Goal: Information Seeking & Learning: Learn about a topic

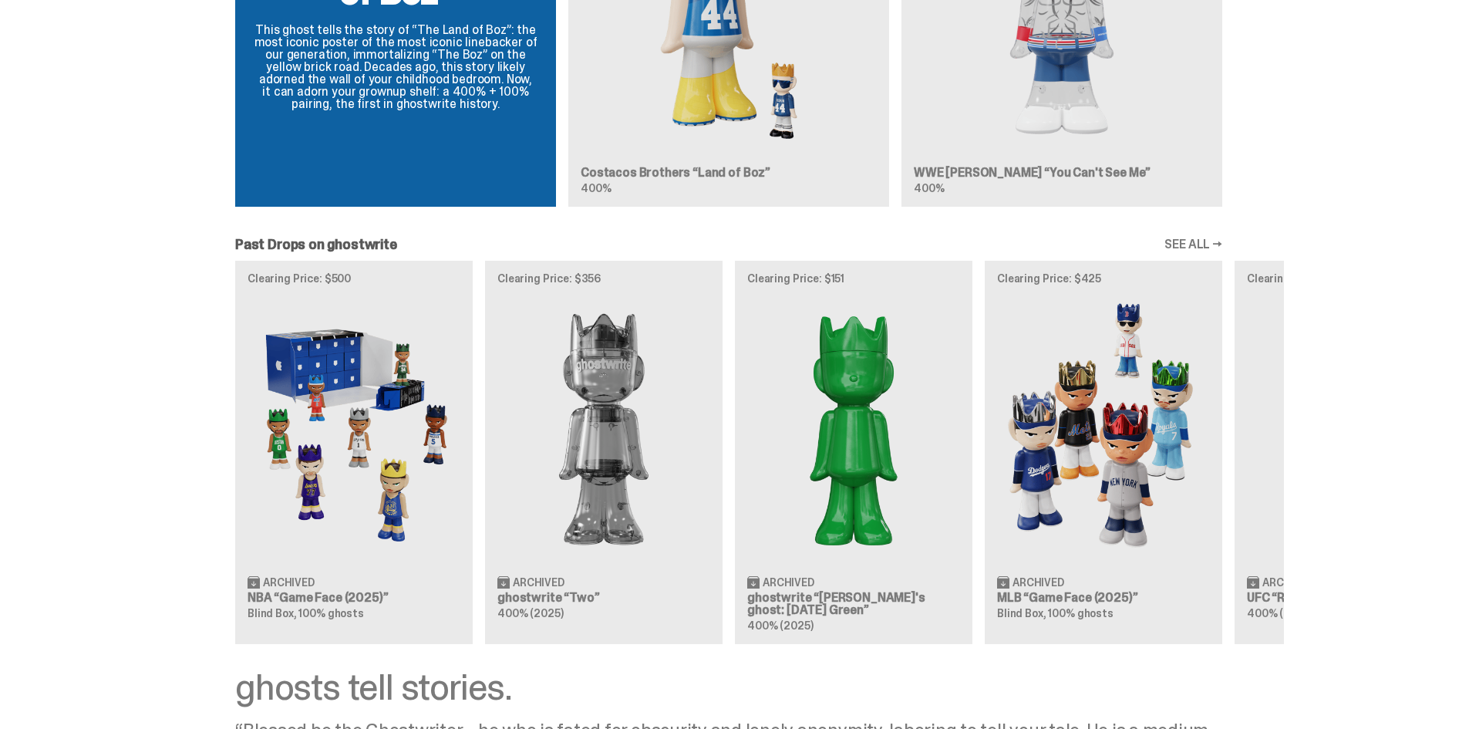
scroll to position [1394, 0]
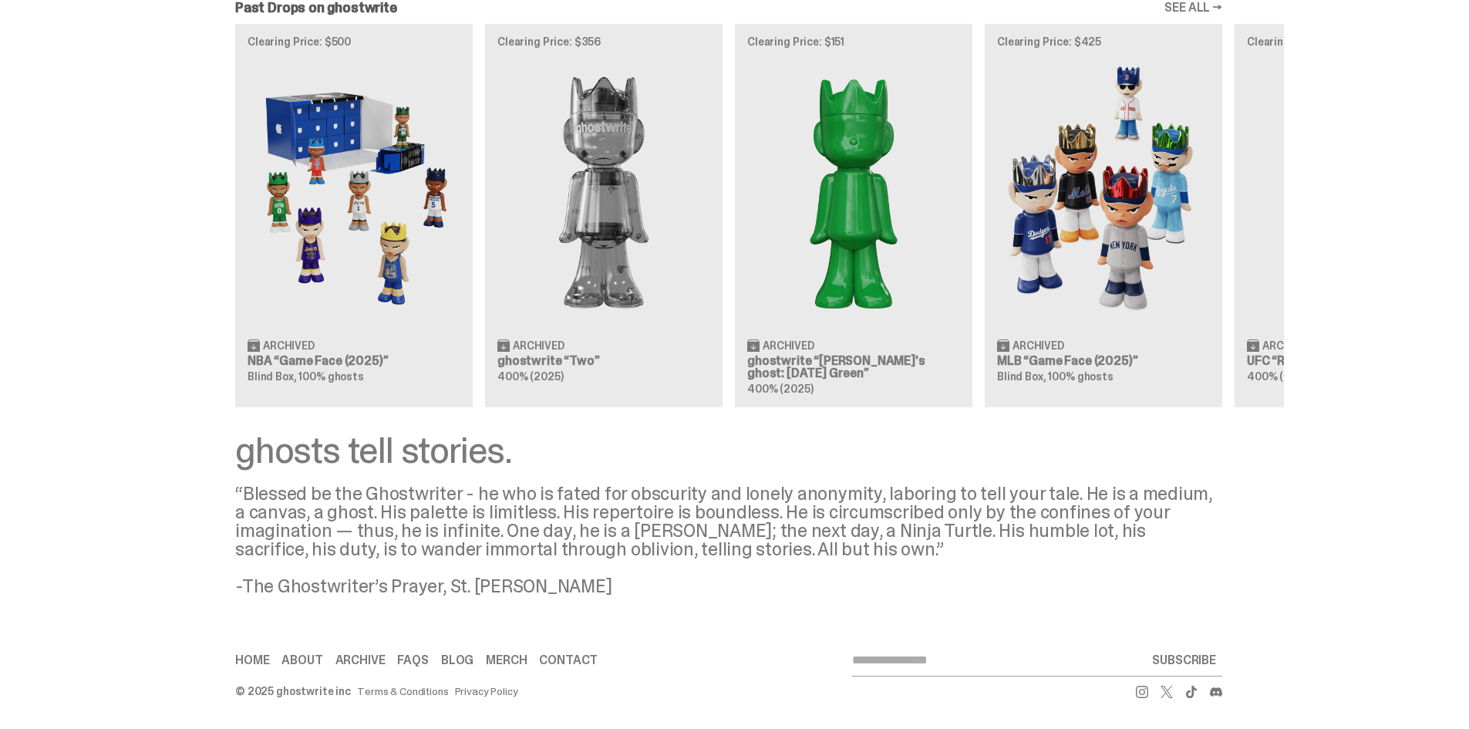
click at [298, 663] on link "About" at bounding box center [302, 660] width 41 height 12
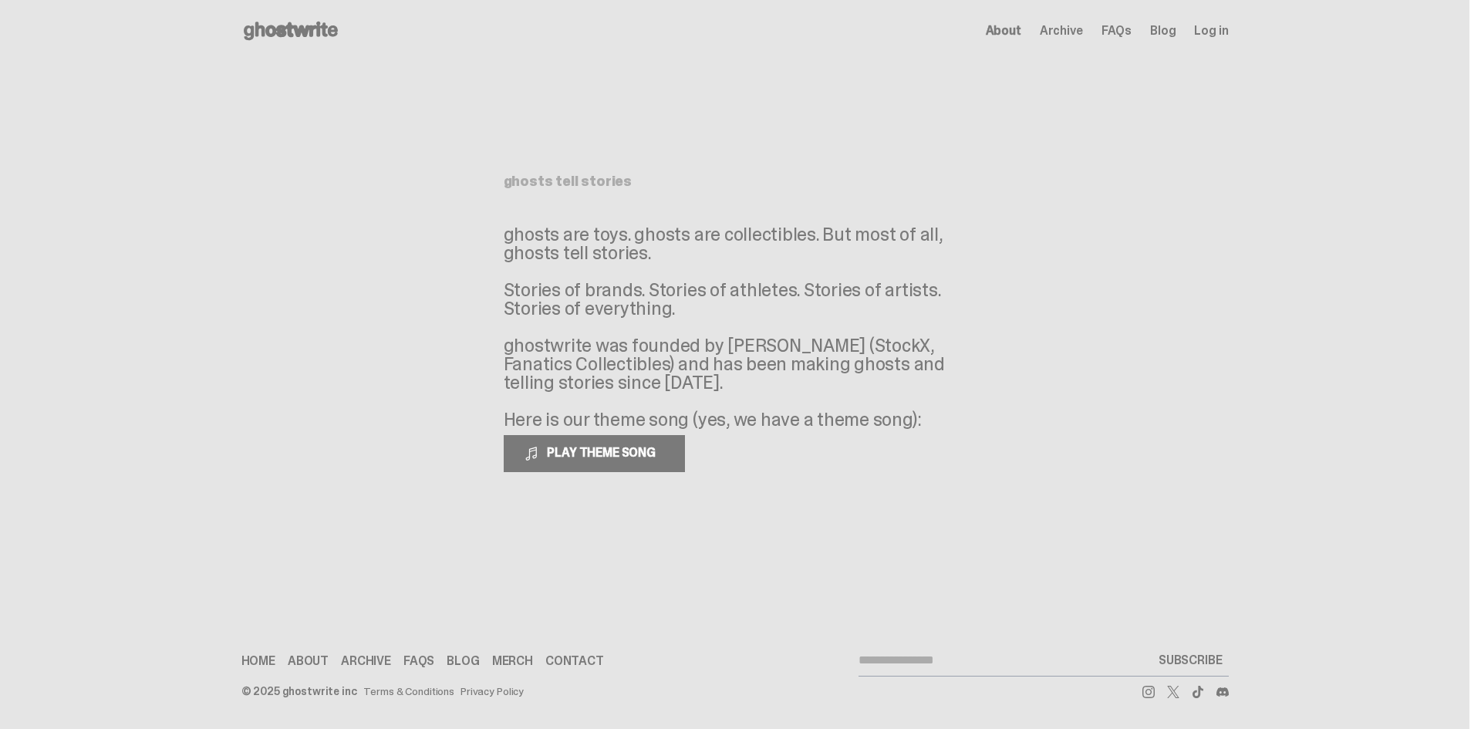
click at [727, 346] on p "ghosts are toys. ghosts are collectibles. But most of all, ghosts tell stories.…" at bounding box center [735, 327] width 463 height 204
drag, startPoint x: 724, startPoint y: 345, endPoint x: 789, endPoint y: 344, distance: 65.6
click at [780, 344] on p "ghosts are toys. ghosts are collectibles. But most of all, ghosts tell stories.…" at bounding box center [735, 327] width 463 height 204
click at [799, 345] on p "ghosts are toys. ghosts are collectibles. But most of all, ghosts tell stories.…" at bounding box center [735, 327] width 463 height 204
drag, startPoint x: 807, startPoint y: 345, endPoint x: 722, endPoint y: 342, distance: 84.9
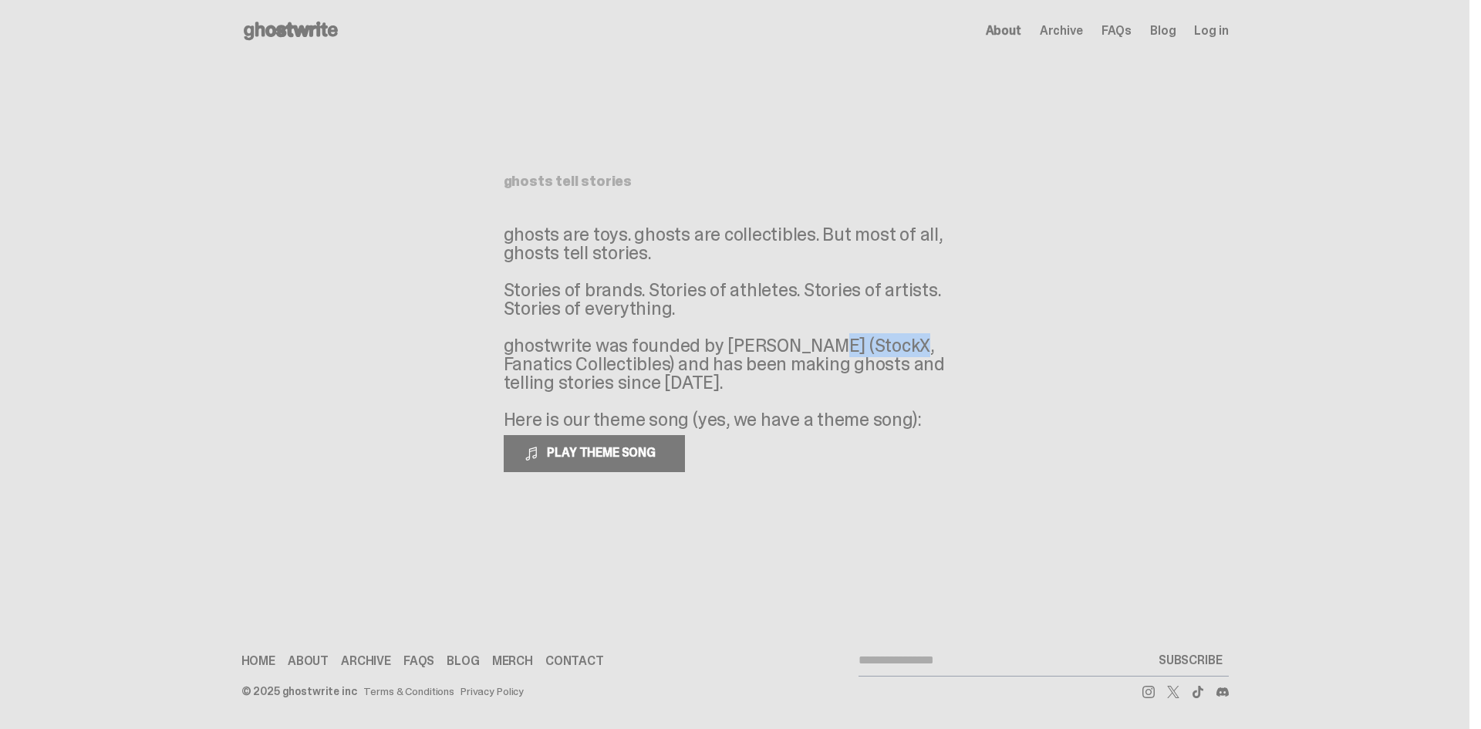
click at [722, 342] on p "ghosts are toys. ghosts are collectibles. But most of all, ghosts tell stories.…" at bounding box center [735, 327] width 463 height 204
